Goal: Task Accomplishment & Management: Use online tool/utility

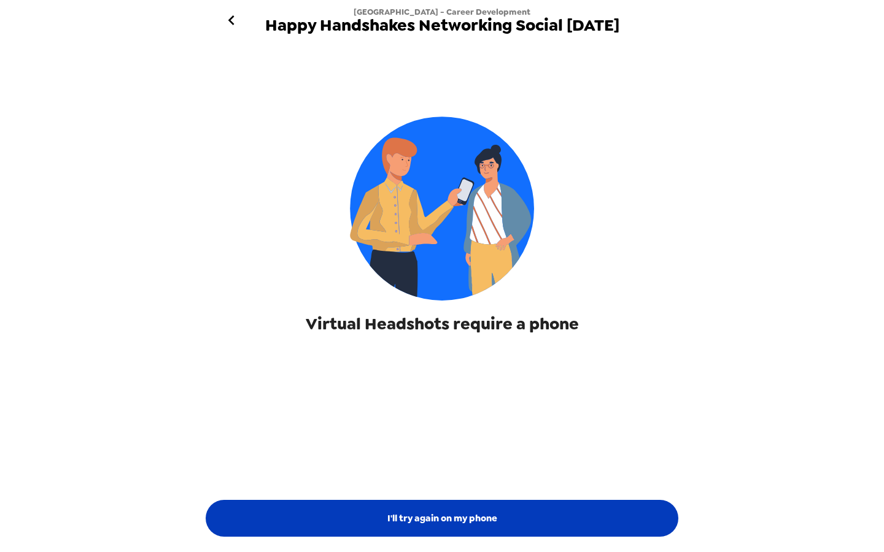
click at [409, 507] on button "I'll try again on my phone" at bounding box center [442, 518] width 473 height 37
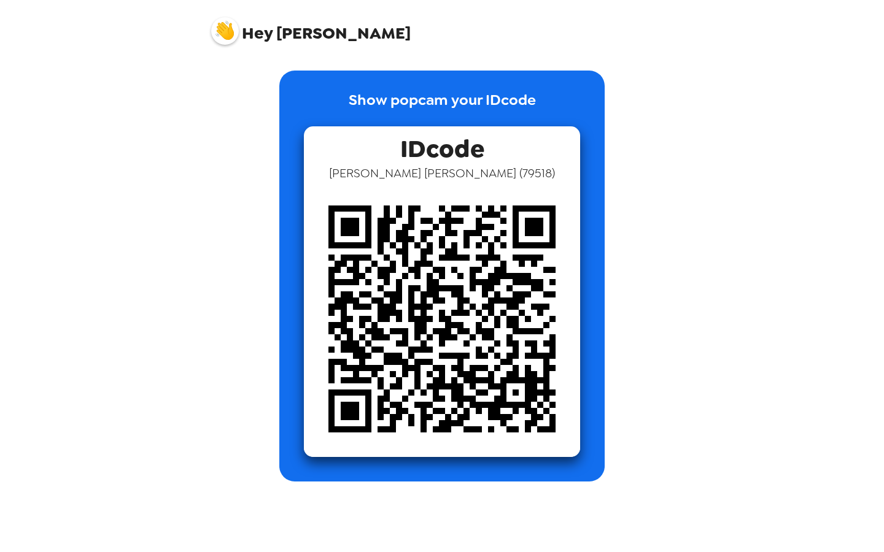
click at [219, 340] on div "Show popcam your IDcode IDcode [PERSON_NAME] ( 79518 )" at bounding box center [442, 276] width 466 height 411
